Goal: Navigation & Orientation: Understand site structure

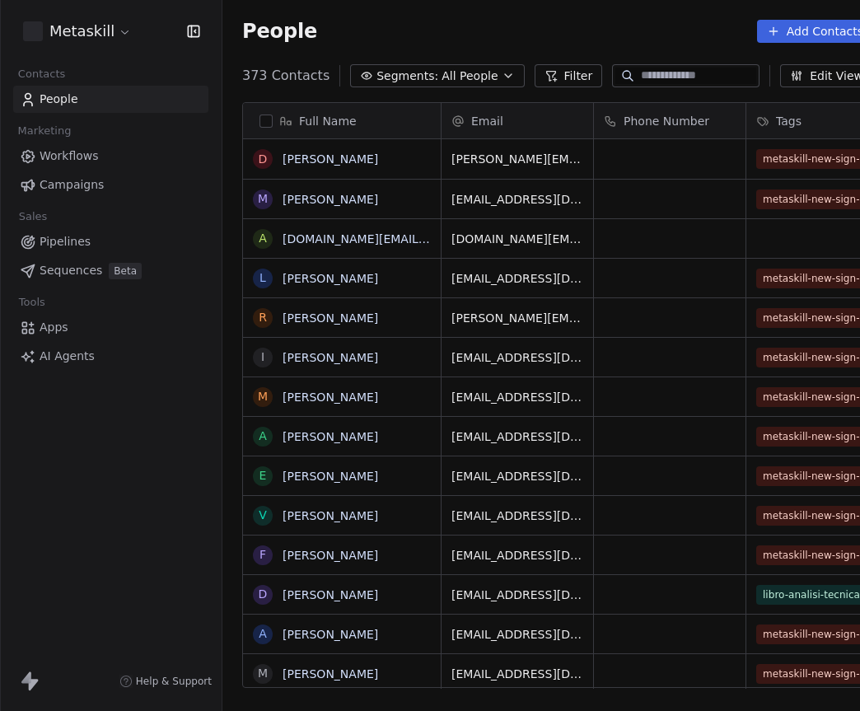
scroll to position [614, 655]
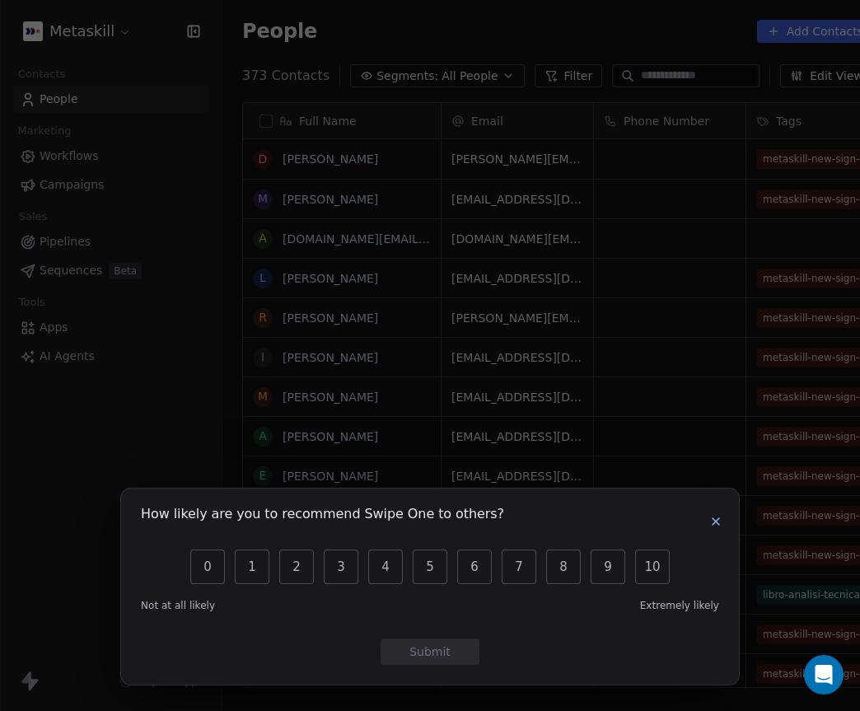
click at [718, 531] on button "button" at bounding box center [716, 522] width 20 height 20
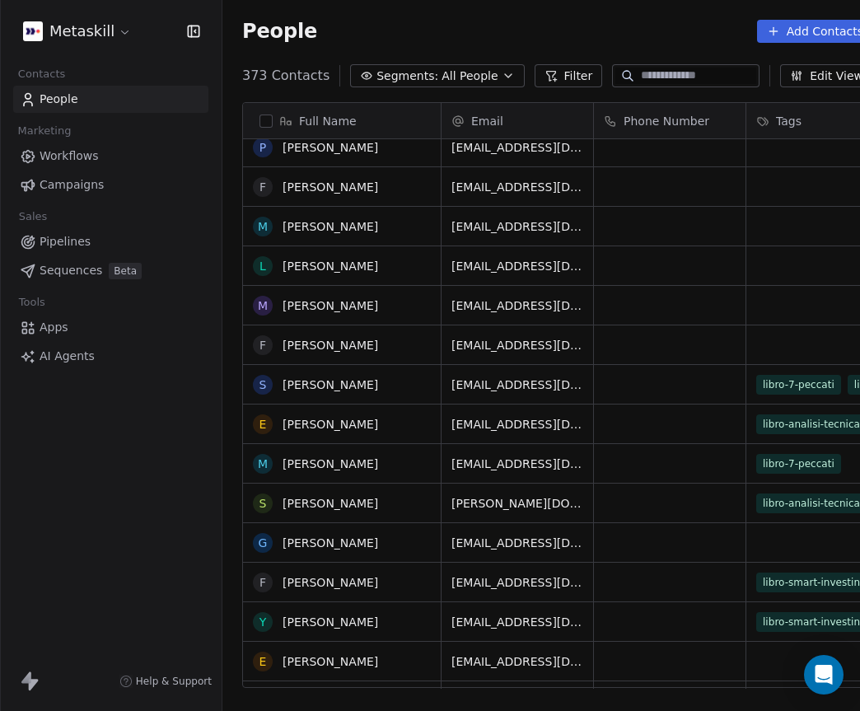
scroll to position [0, 0]
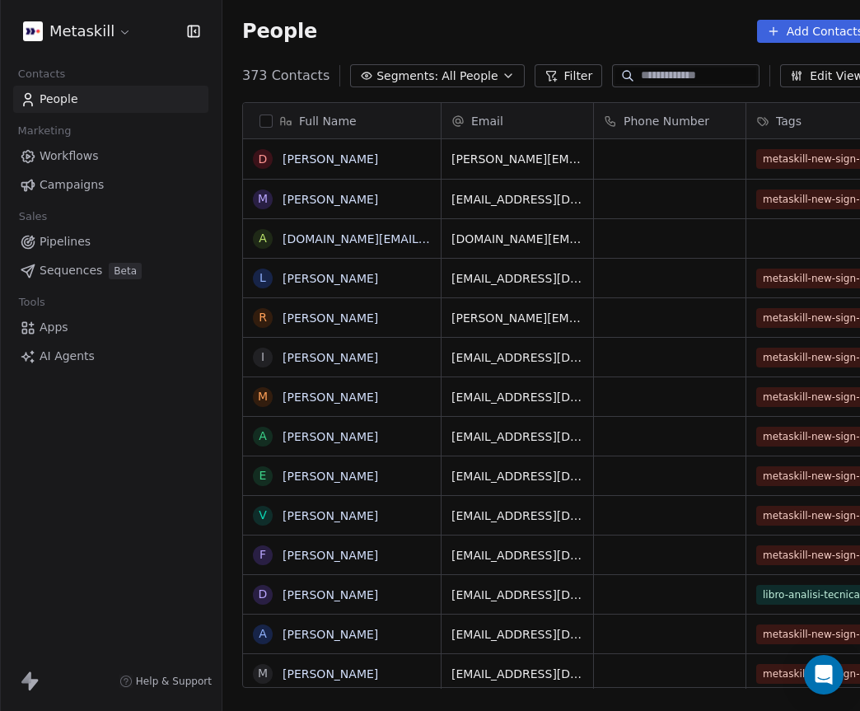
click at [120, 23] on html "Metaskill Contacts People Marketing Workflows Campaigns Sales Pipelines Sequenc…" at bounding box center [430, 355] width 860 height 711
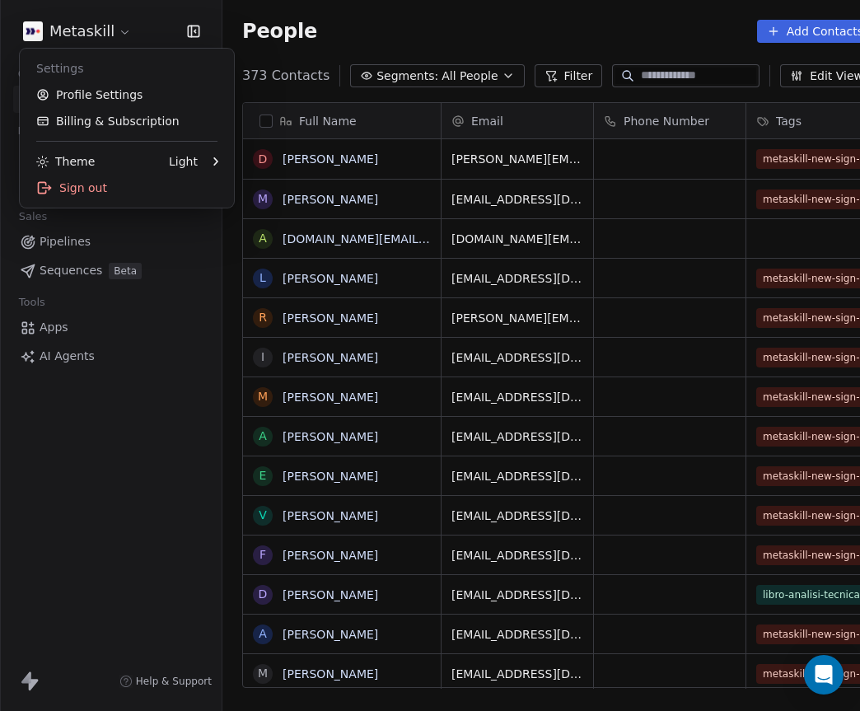
click at [152, 21] on html "Metaskill Contacts People Marketing Workflows Campaigns Sales Pipelines Sequenc…" at bounding box center [430, 355] width 860 height 711
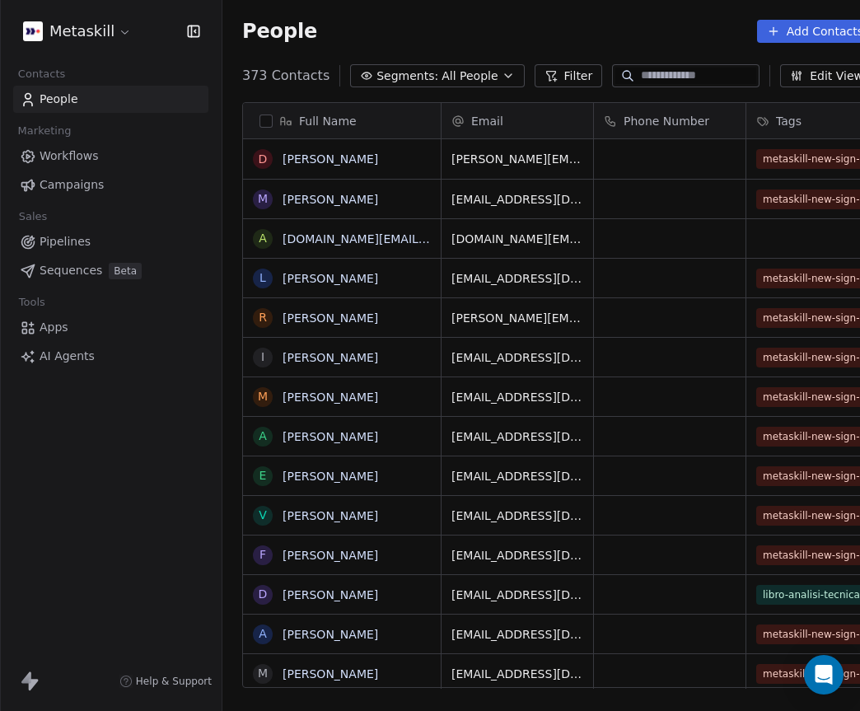
click at [92, 156] on span "Workflows" at bounding box center [69, 155] width 59 height 17
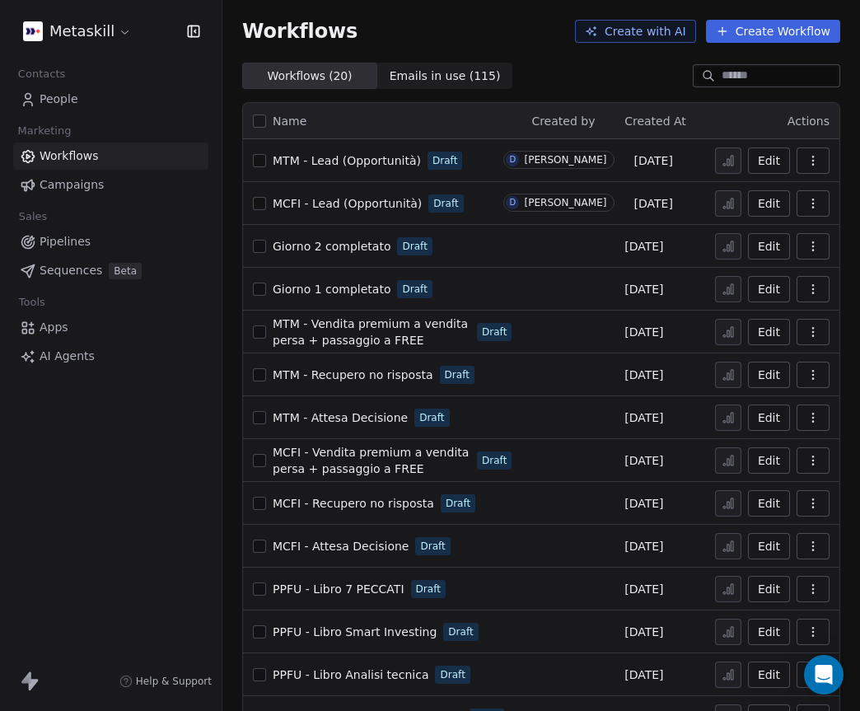
click at [93, 181] on span "Campaigns" at bounding box center [72, 184] width 64 height 17
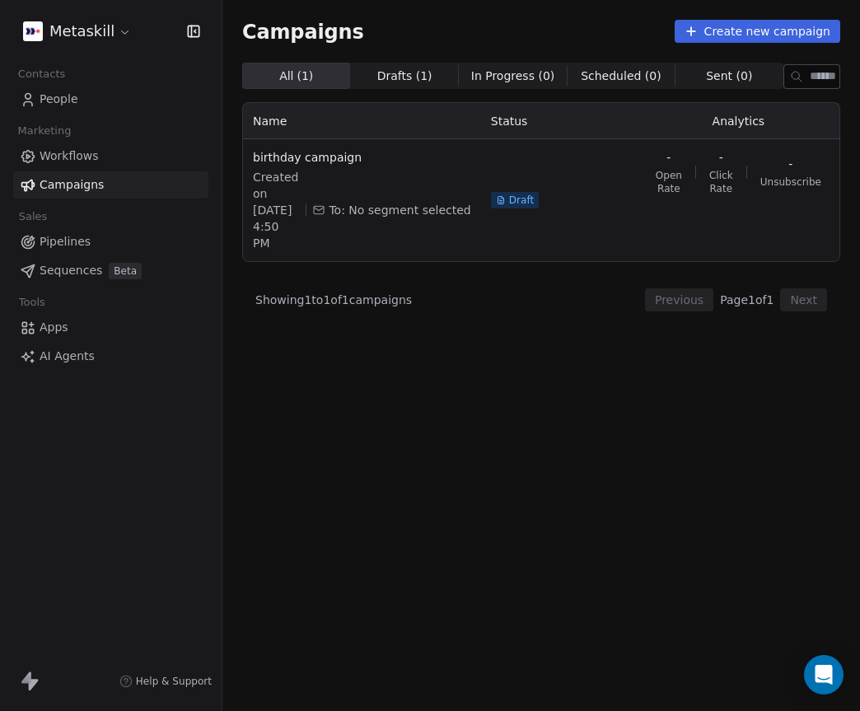
click at [115, 242] on link "Pipelines" at bounding box center [110, 241] width 195 height 27
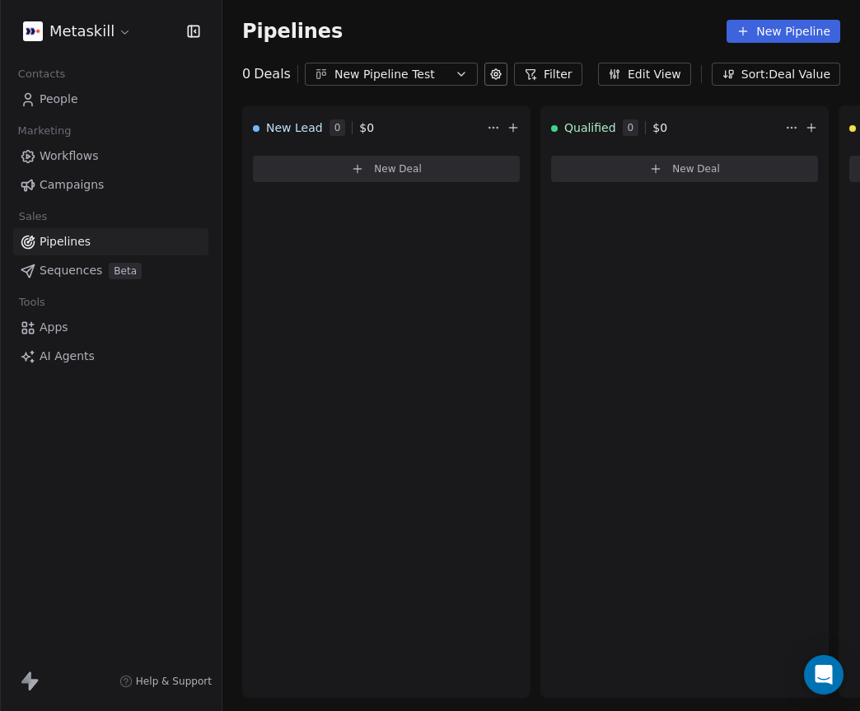
click at [96, 260] on link "Sequences Beta" at bounding box center [110, 270] width 195 height 27
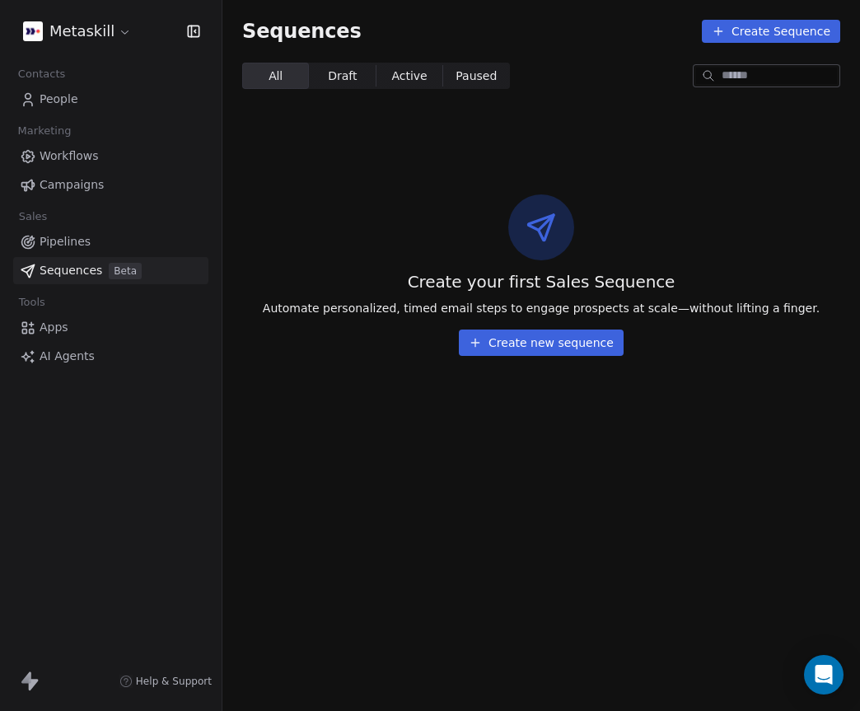
click at [97, 101] on link "People" at bounding box center [110, 99] width 195 height 27
